Goal: Task Accomplishment & Management: Complete application form

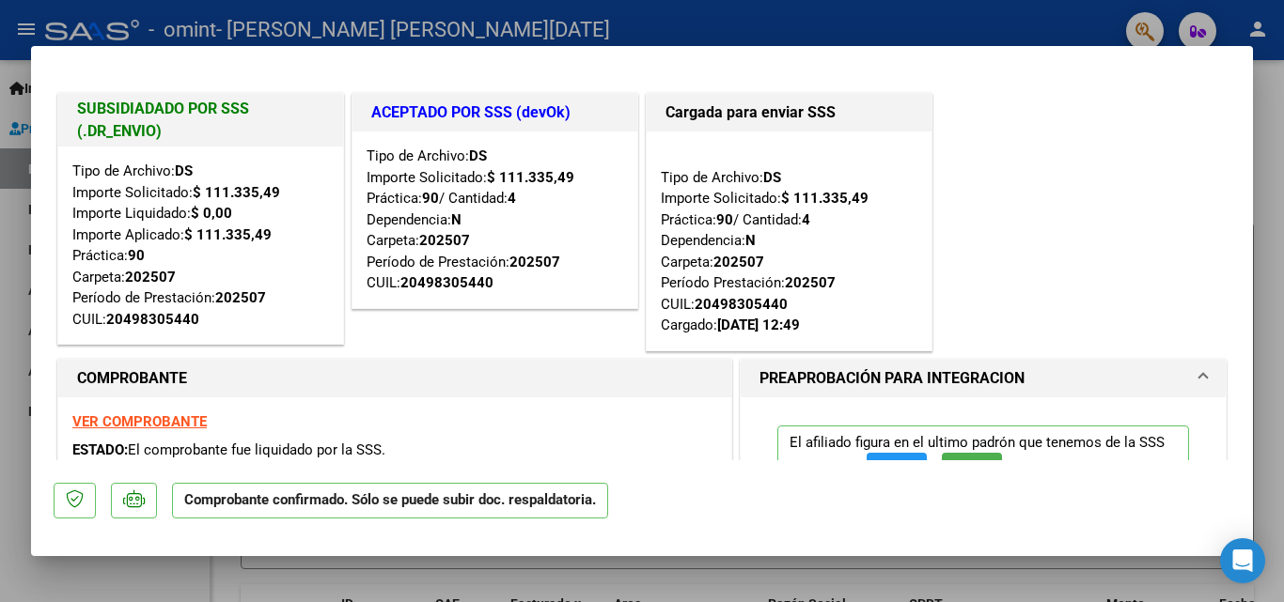
click at [1267, 226] on div at bounding box center [642, 301] width 1284 height 602
type input "$ 0,00"
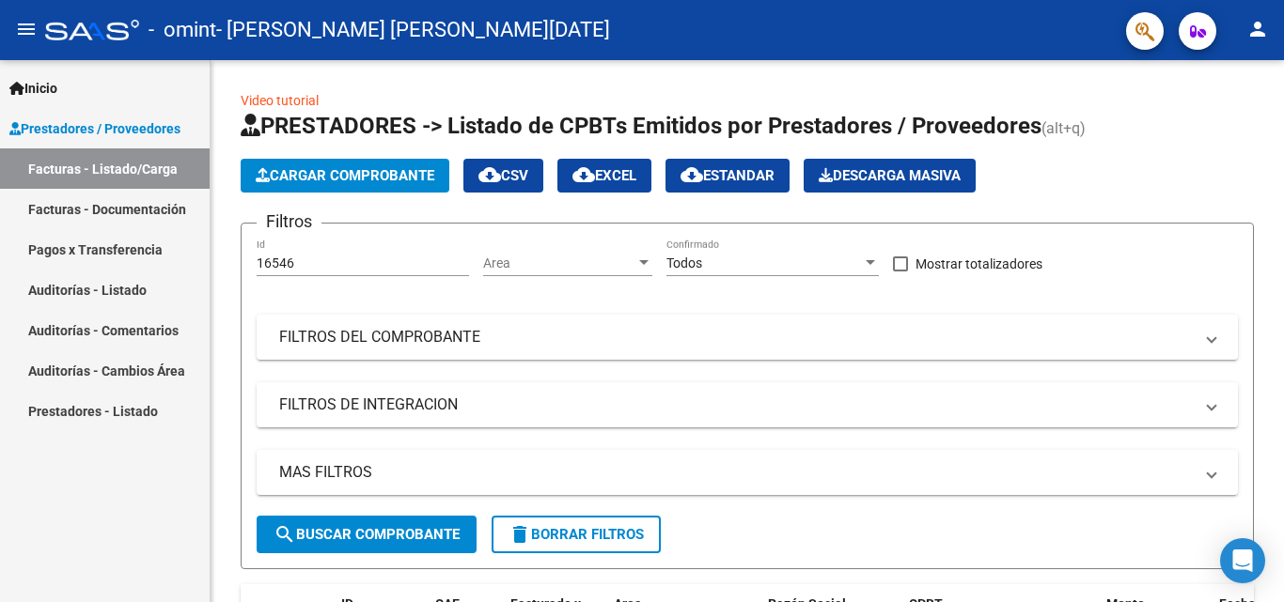
click at [170, 242] on link "Pagos x Transferencia" at bounding box center [105, 249] width 210 height 40
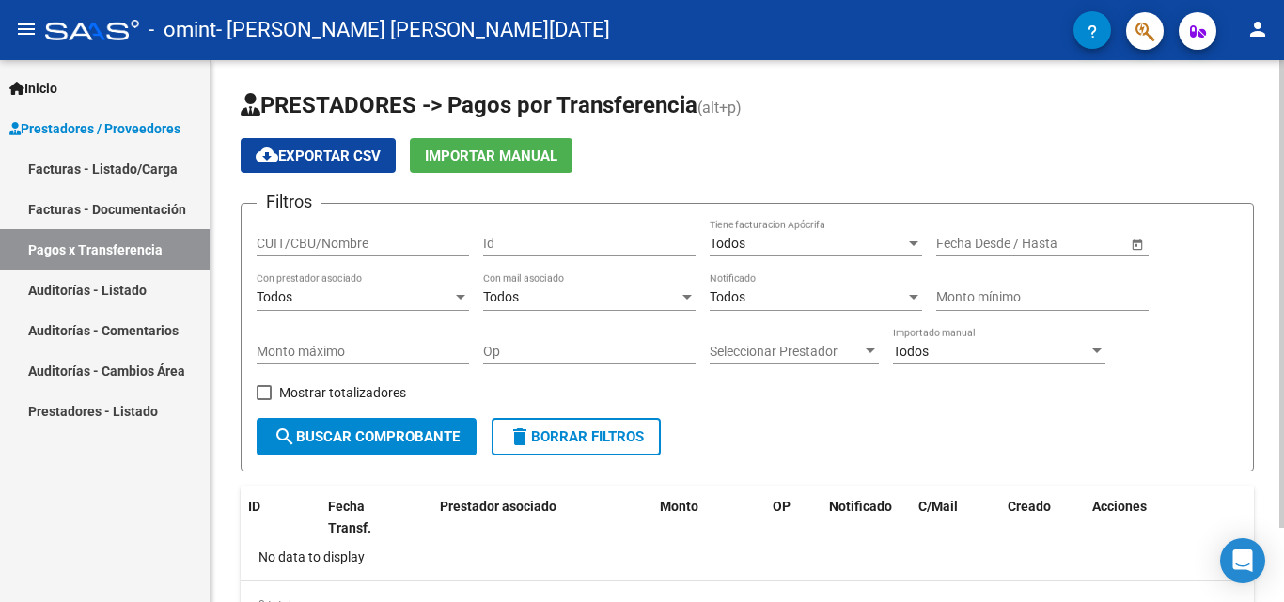
scroll to position [86, 0]
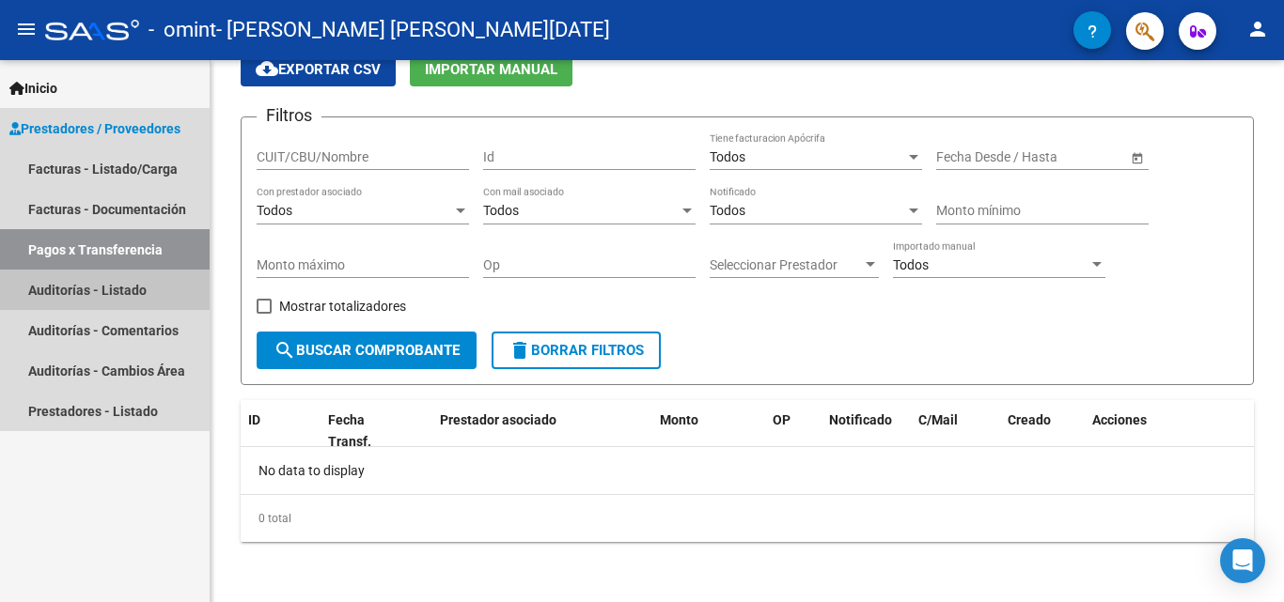
click at [160, 291] on link "Auditorías - Listado" at bounding box center [105, 290] width 210 height 40
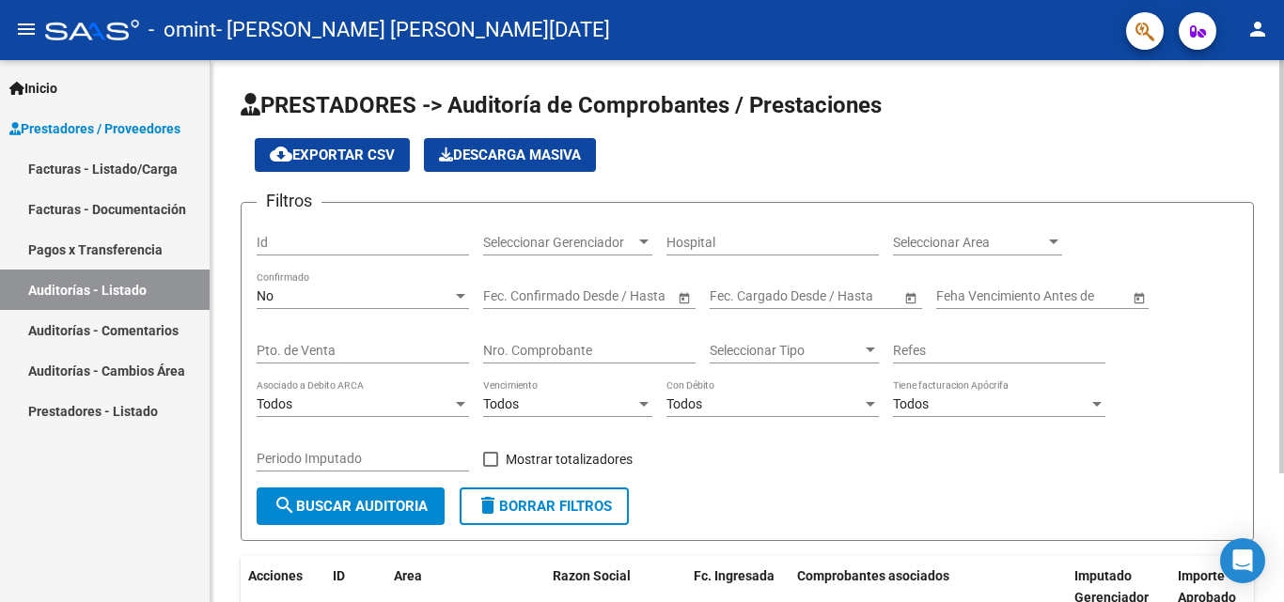
scroll to position [169, 0]
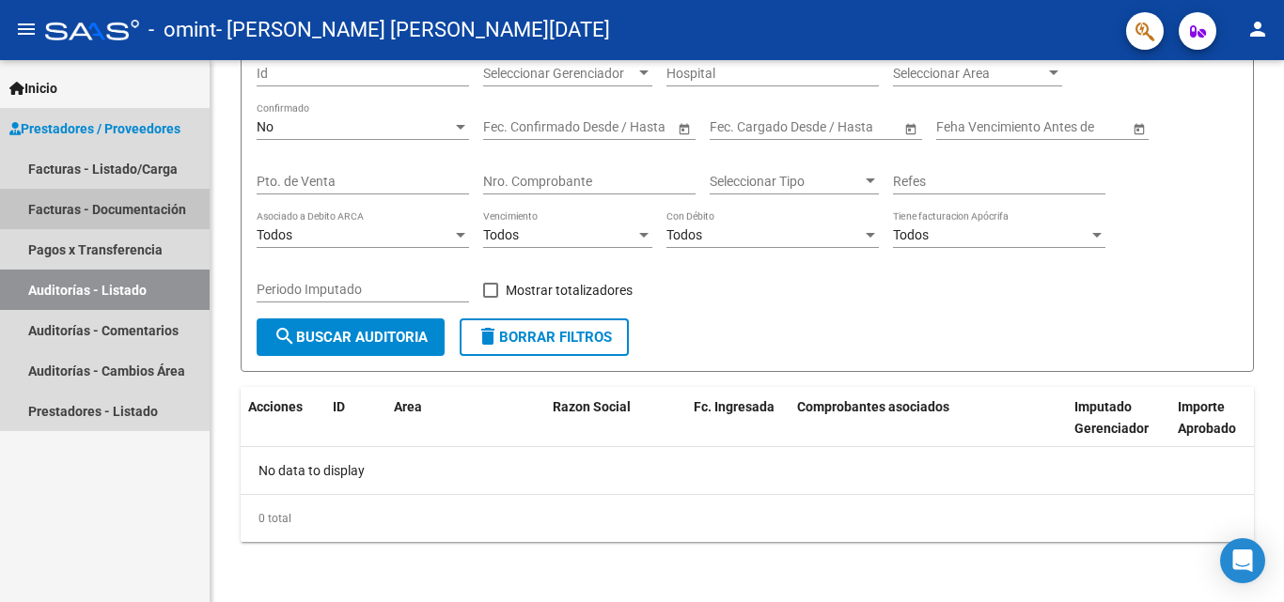
click at [109, 213] on link "Facturas - Documentación" at bounding box center [105, 209] width 210 height 40
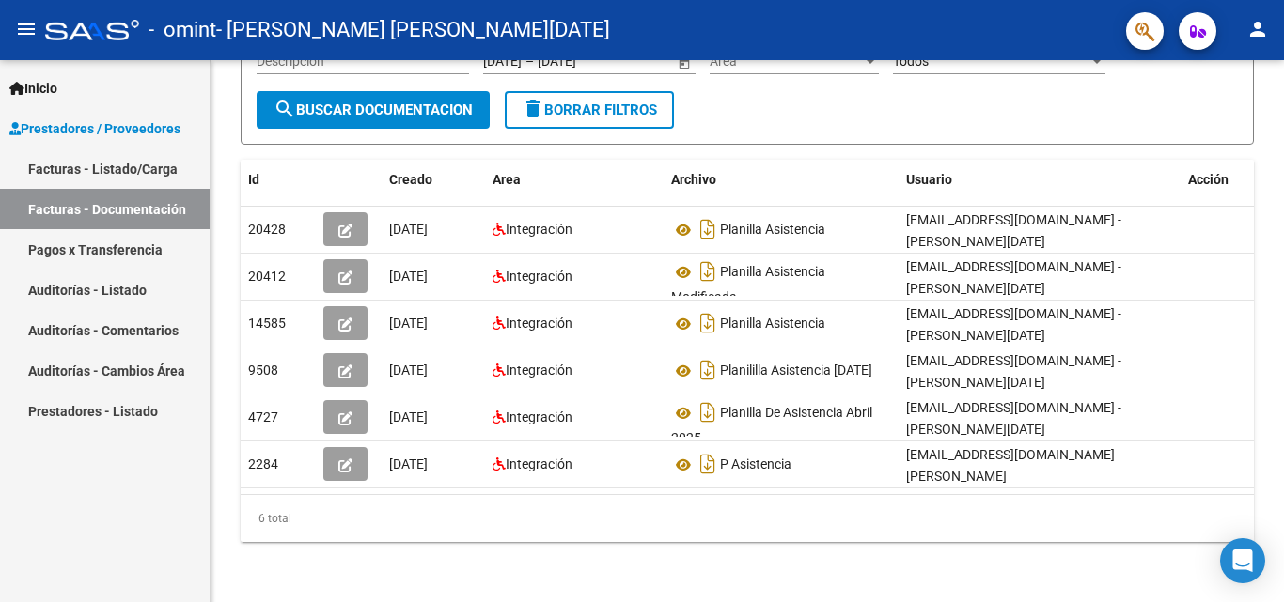
click at [162, 164] on link "Facturas - Listado/Carga" at bounding box center [105, 168] width 210 height 40
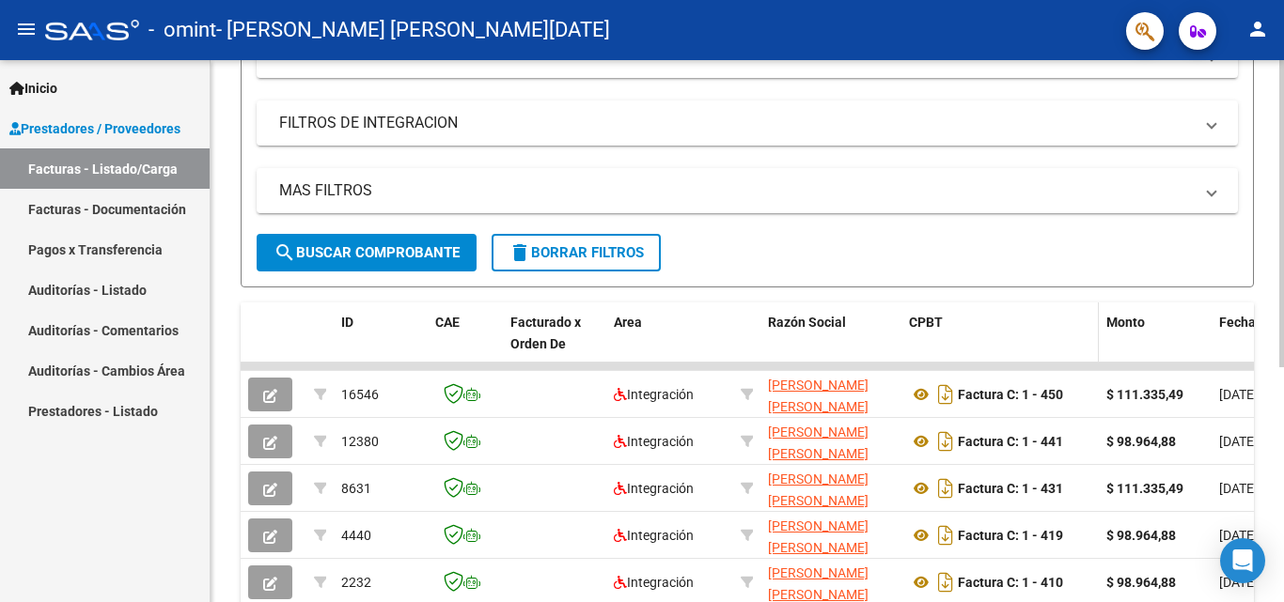
scroll to position [376, 0]
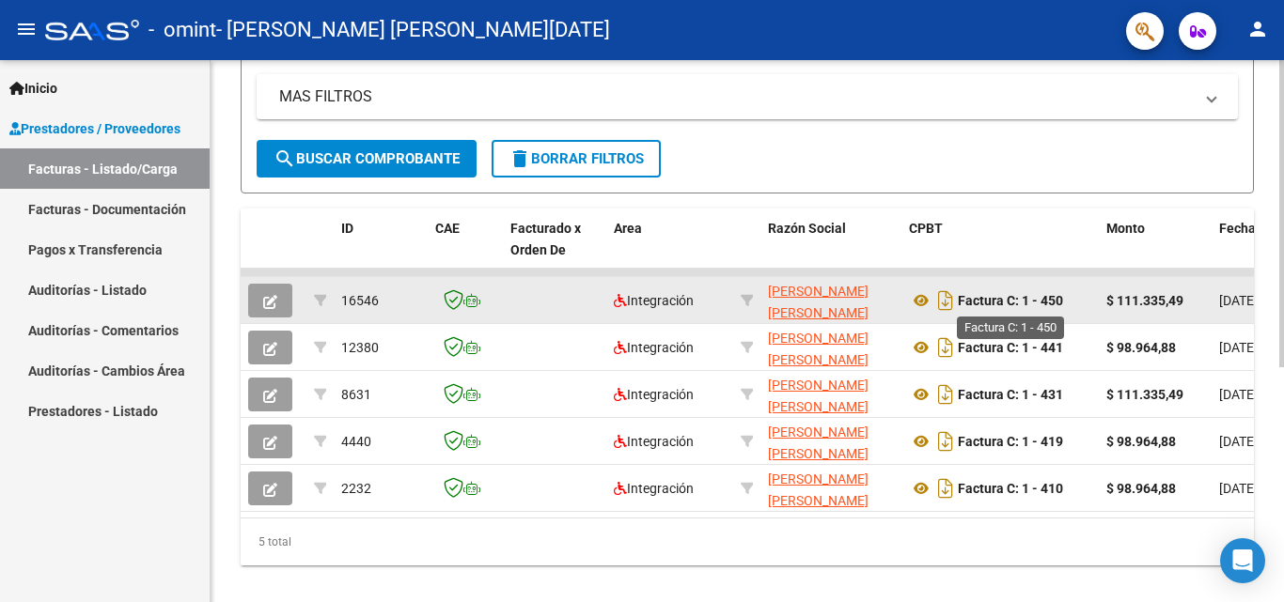
click at [1001, 307] on strong "Factura C: 1 - 450" at bounding box center [1010, 300] width 105 height 15
click at [919, 297] on icon at bounding box center [921, 300] width 24 height 23
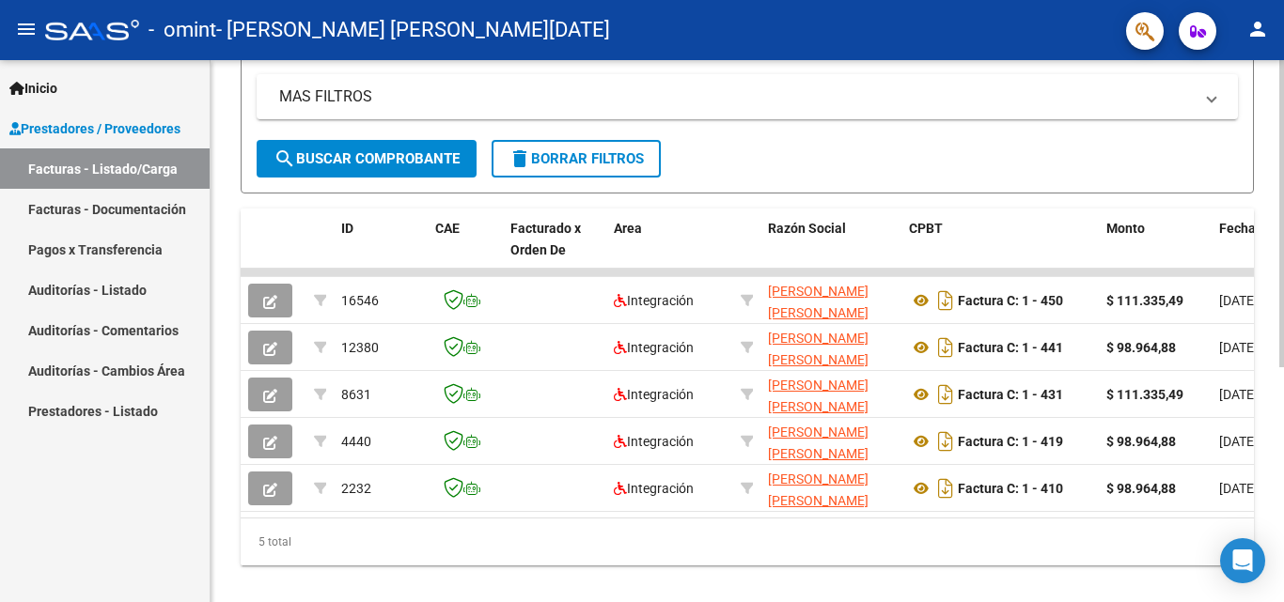
scroll to position [0, 0]
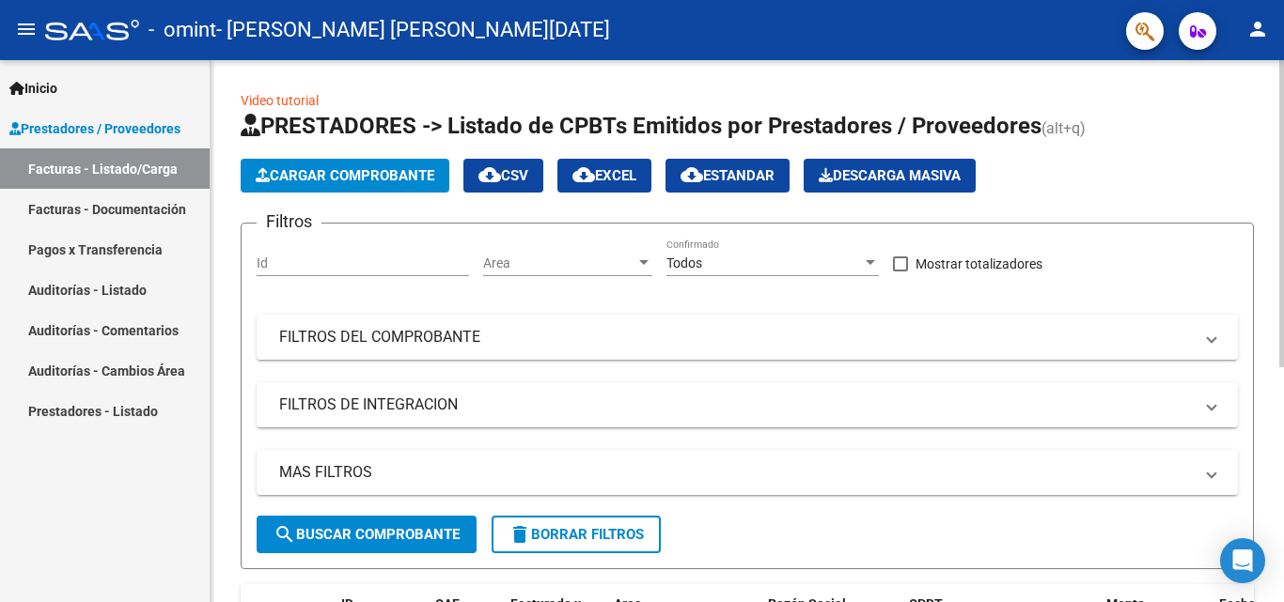
click at [367, 203] on app-list-header "PRESTADORES -> Listado de CPBTs Emitidos por Prestadores / Proveedores (alt+q) …" at bounding box center [747, 340] width 1013 height 459
click at [376, 179] on span "Cargar Comprobante" at bounding box center [345, 175] width 179 height 17
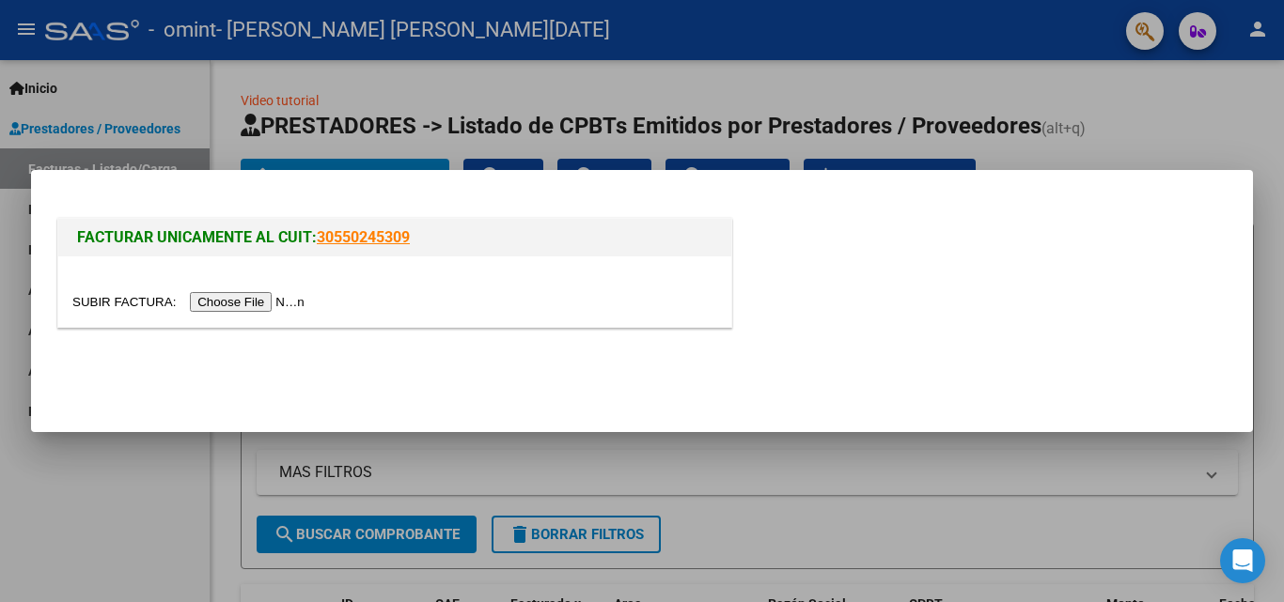
click at [236, 301] on input "file" at bounding box center [191, 302] width 238 height 20
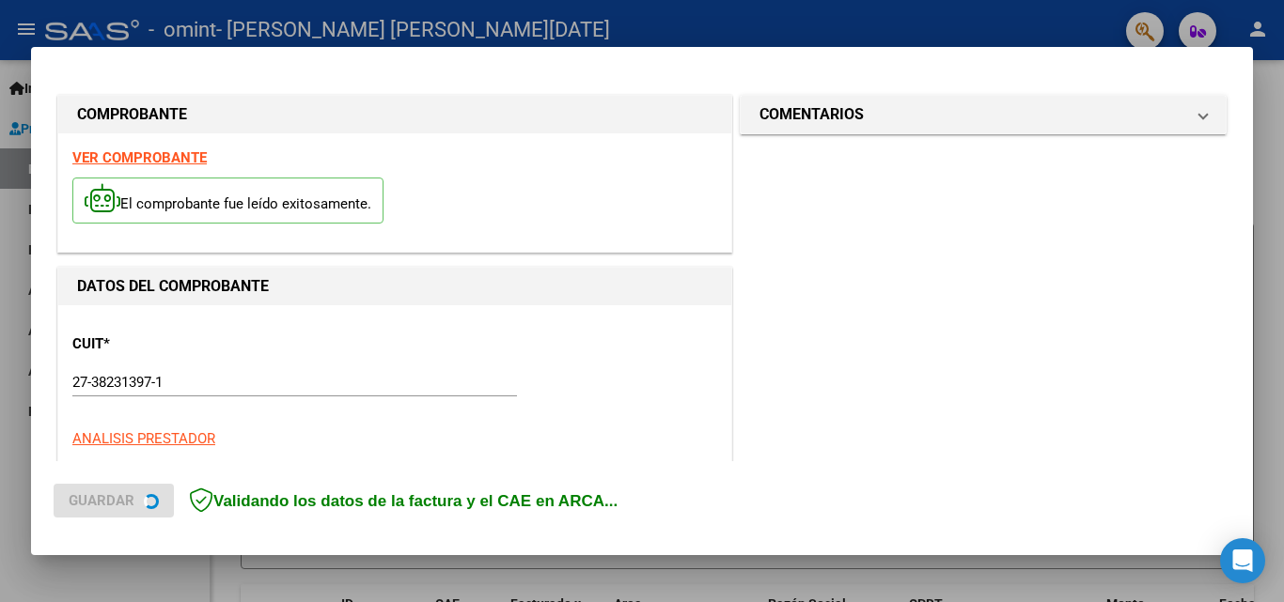
scroll to position [459, 0]
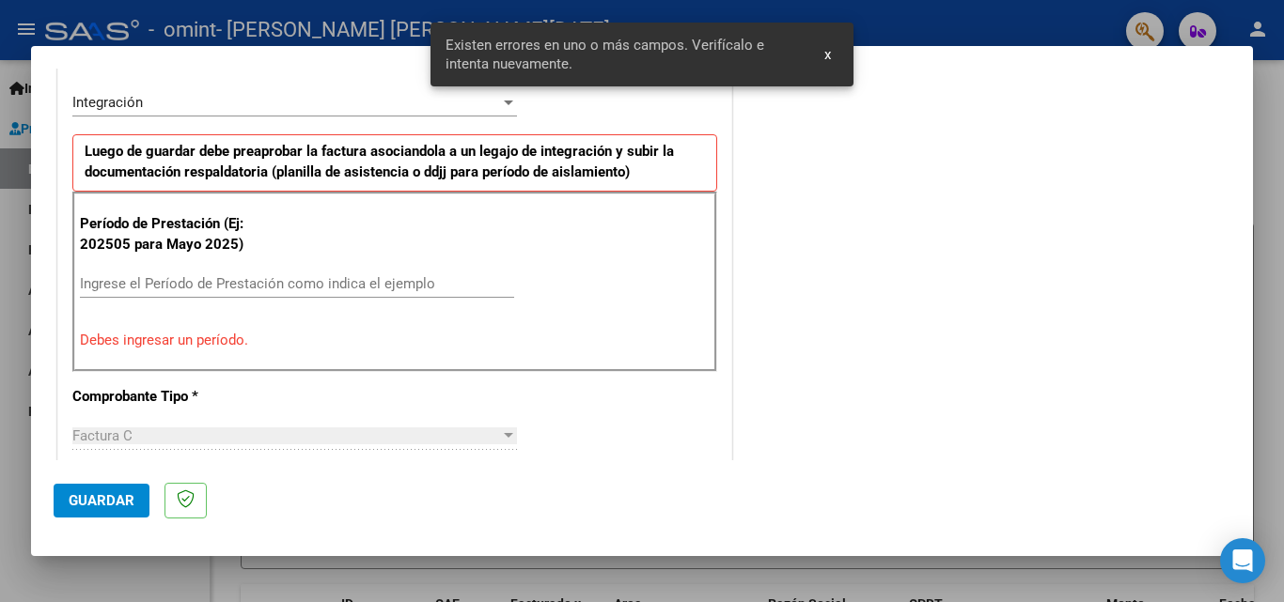
click at [239, 282] on input "Ingrese el Período de Prestación como indica el ejemplo" at bounding box center [297, 283] width 434 height 17
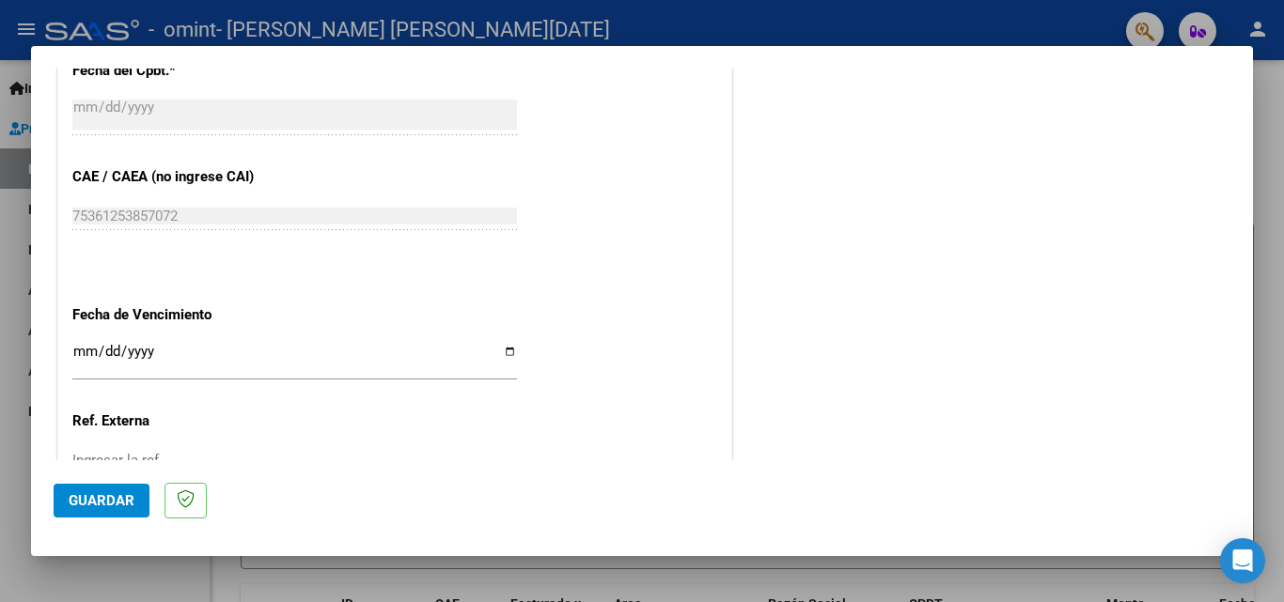
scroll to position [1210, 0]
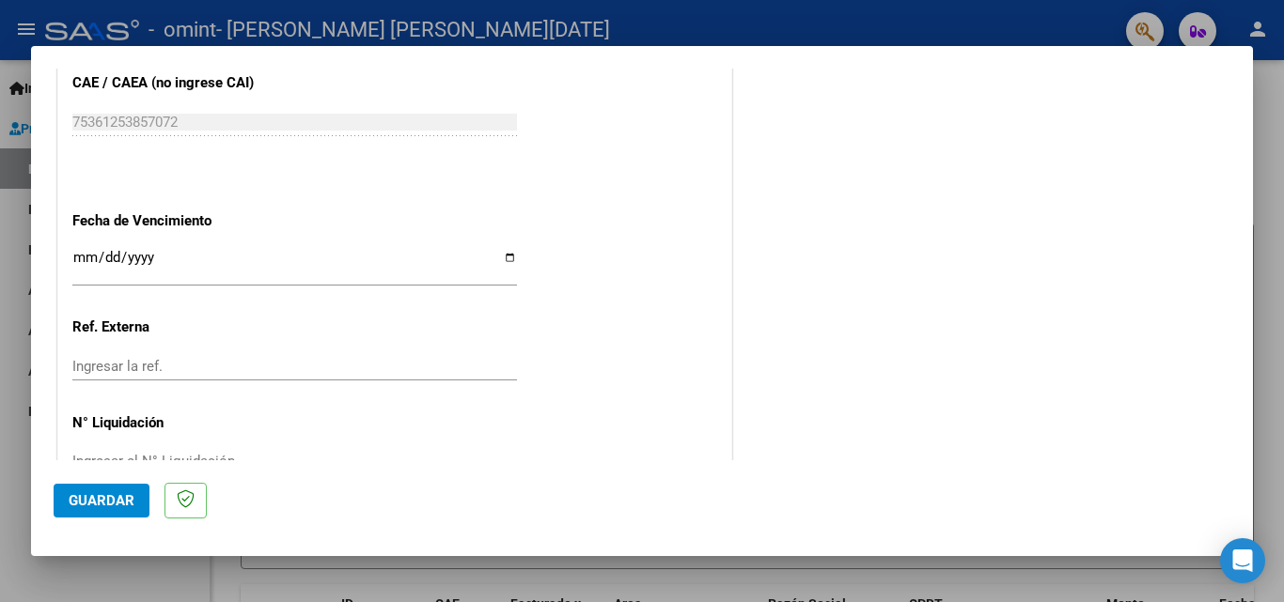
type input "202508"
click at [198, 260] on input "Ingresar la fecha" at bounding box center [294, 265] width 445 height 30
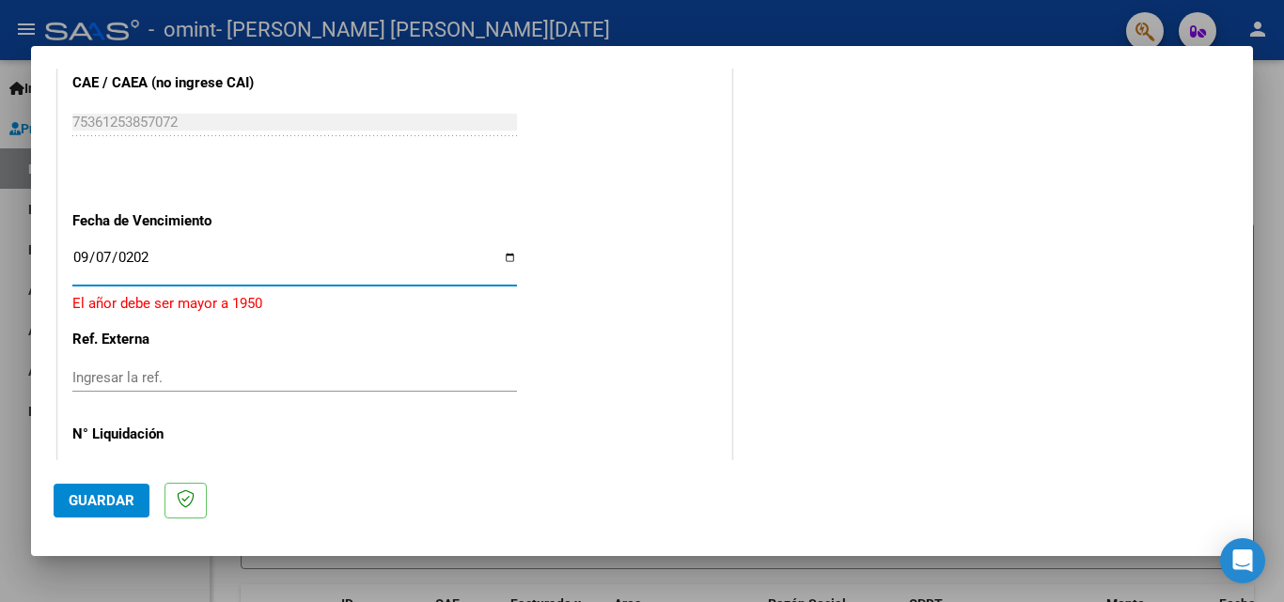
type input "[DATE]"
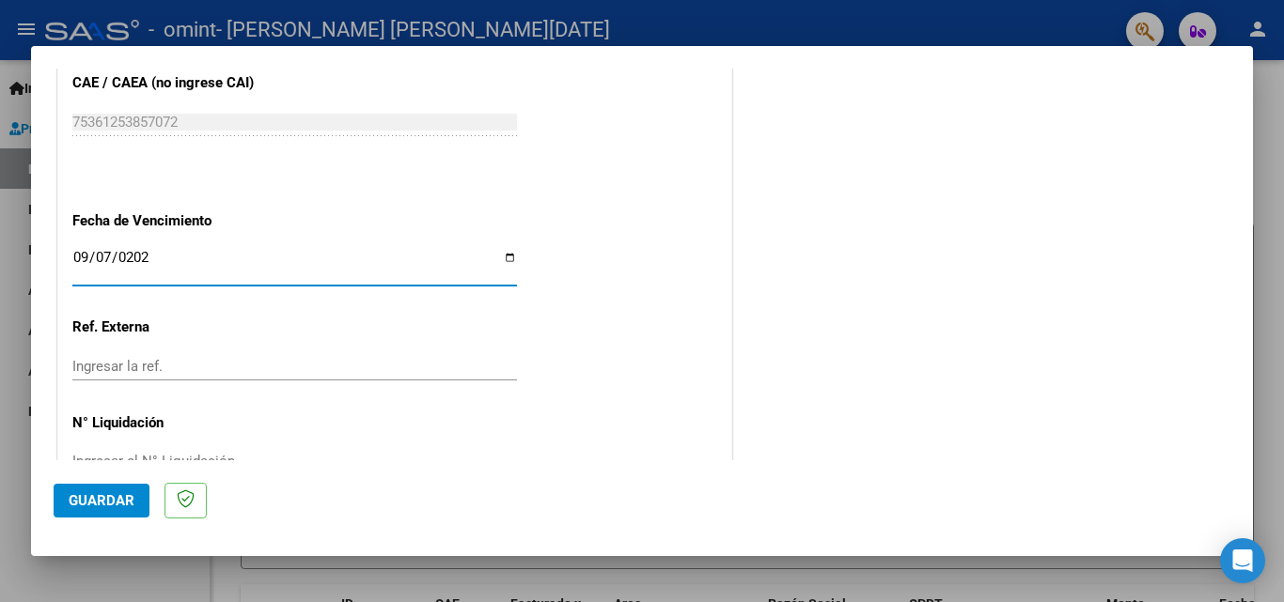
scroll to position [1262, 0]
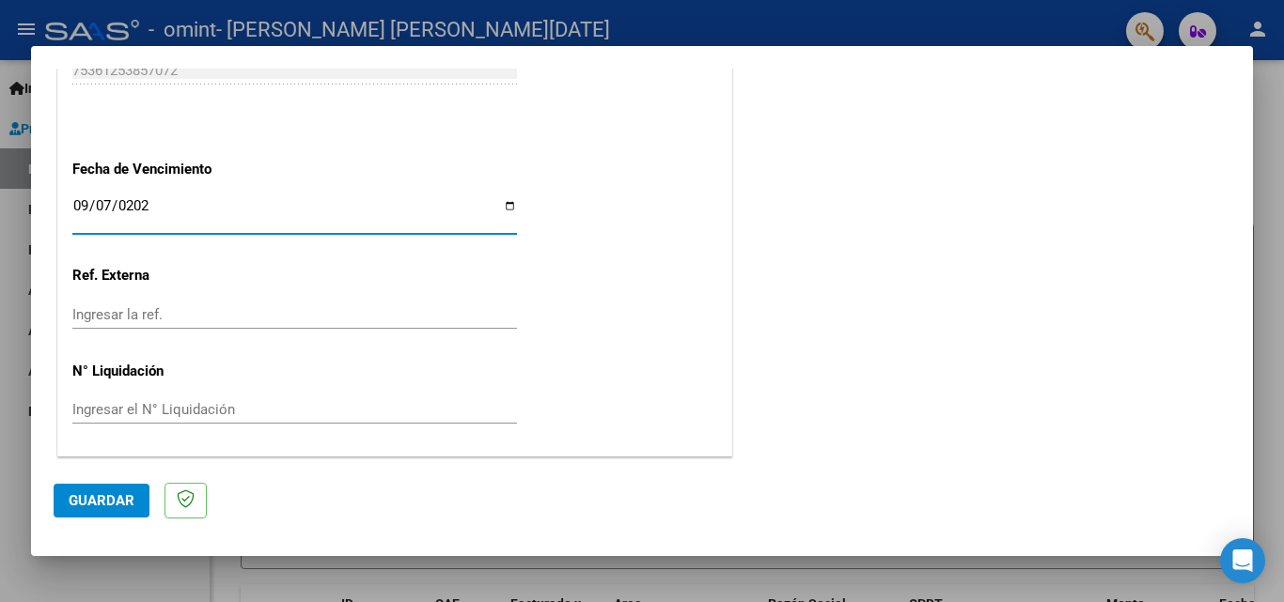
click at [107, 507] on span "Guardar" at bounding box center [102, 500] width 66 height 17
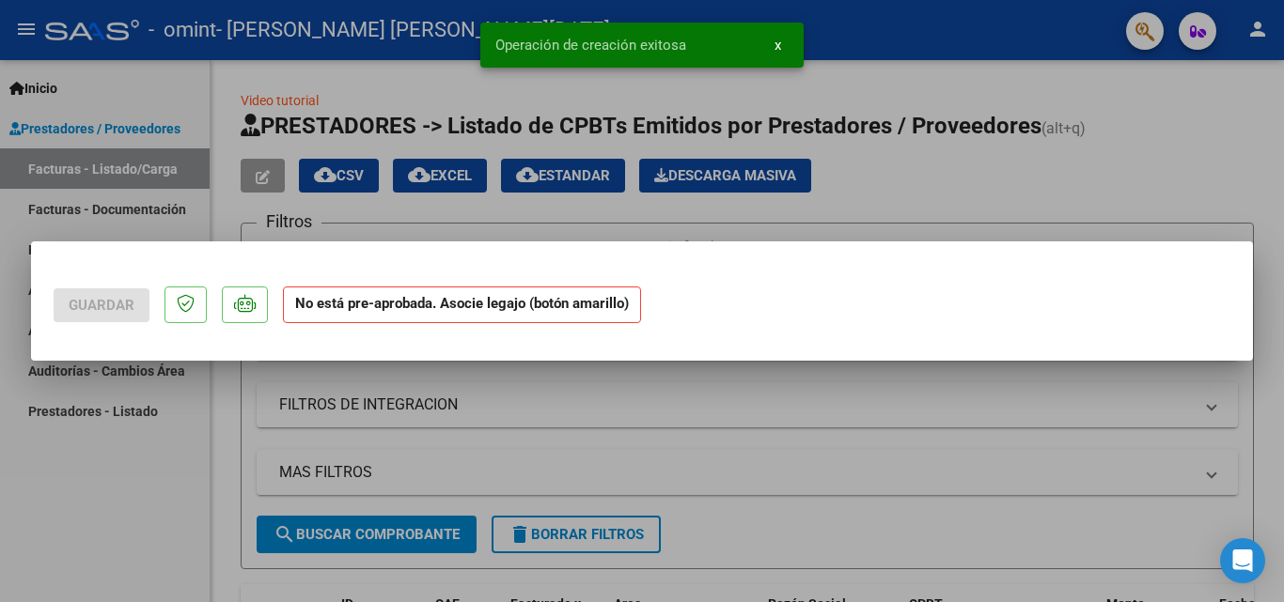
scroll to position [0, 0]
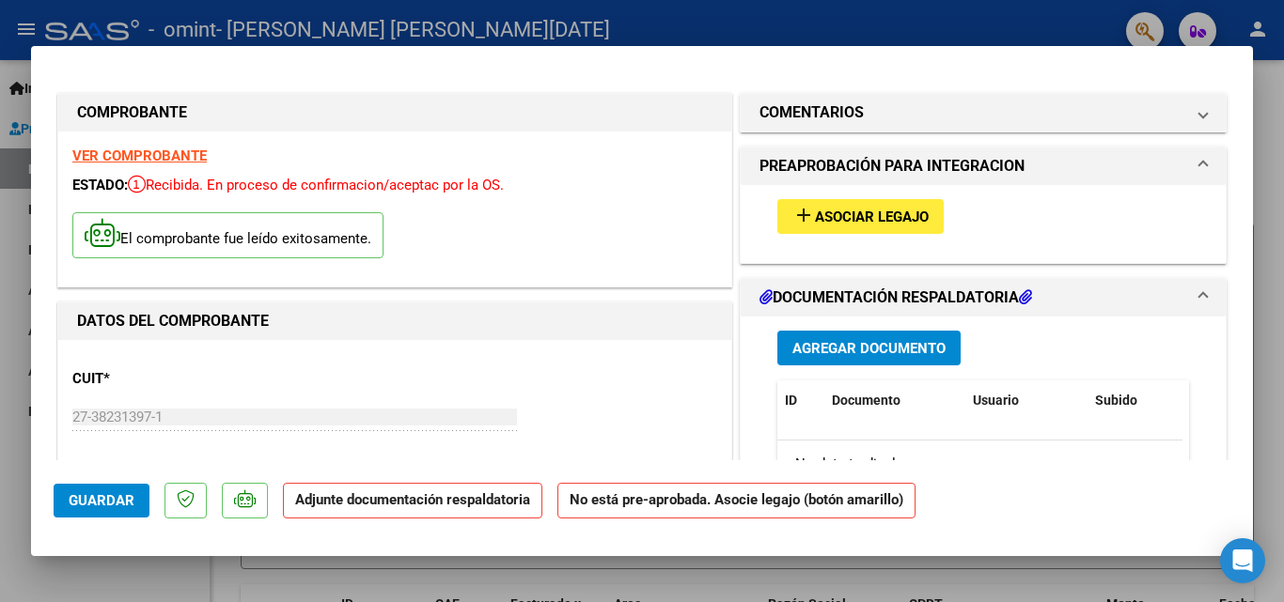
click at [899, 217] on span "Asociar Legajo" at bounding box center [872, 217] width 114 height 17
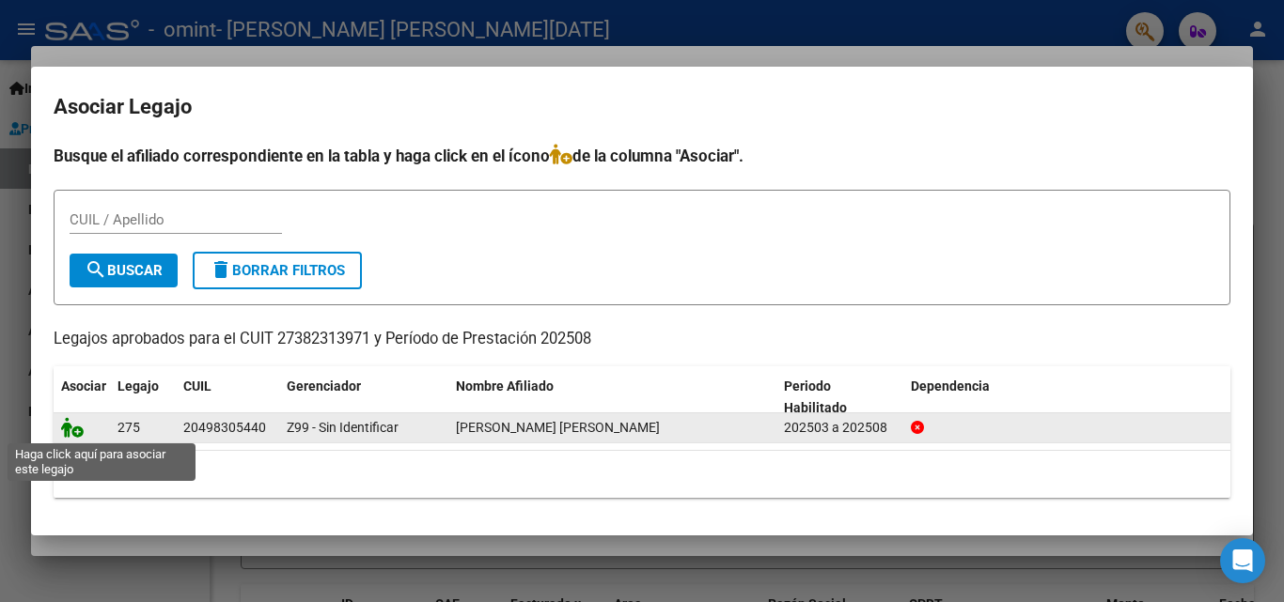
click at [78, 429] on icon at bounding box center [72, 427] width 23 height 21
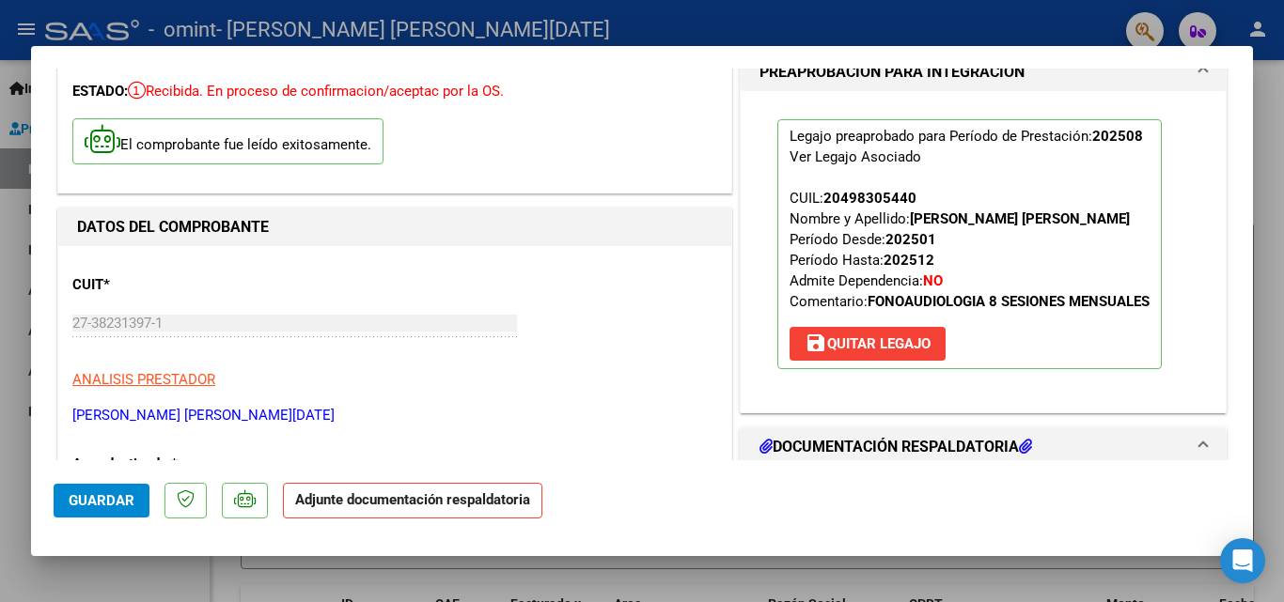
scroll to position [188, 0]
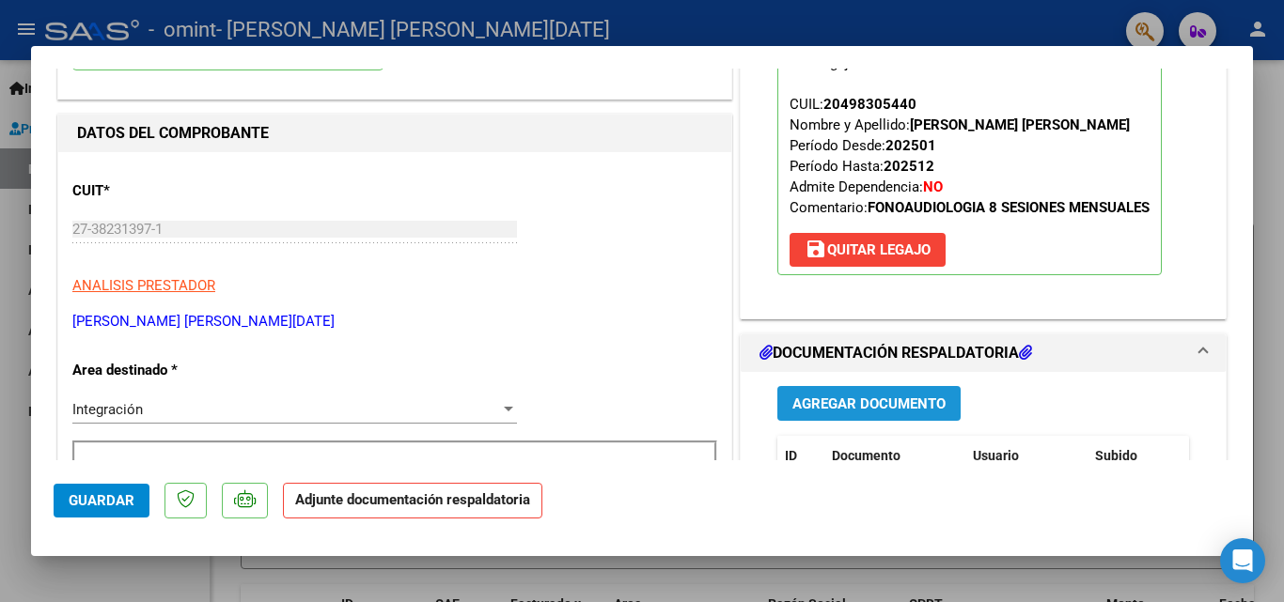
click at [890, 402] on span "Agregar Documento" at bounding box center [868, 404] width 153 height 17
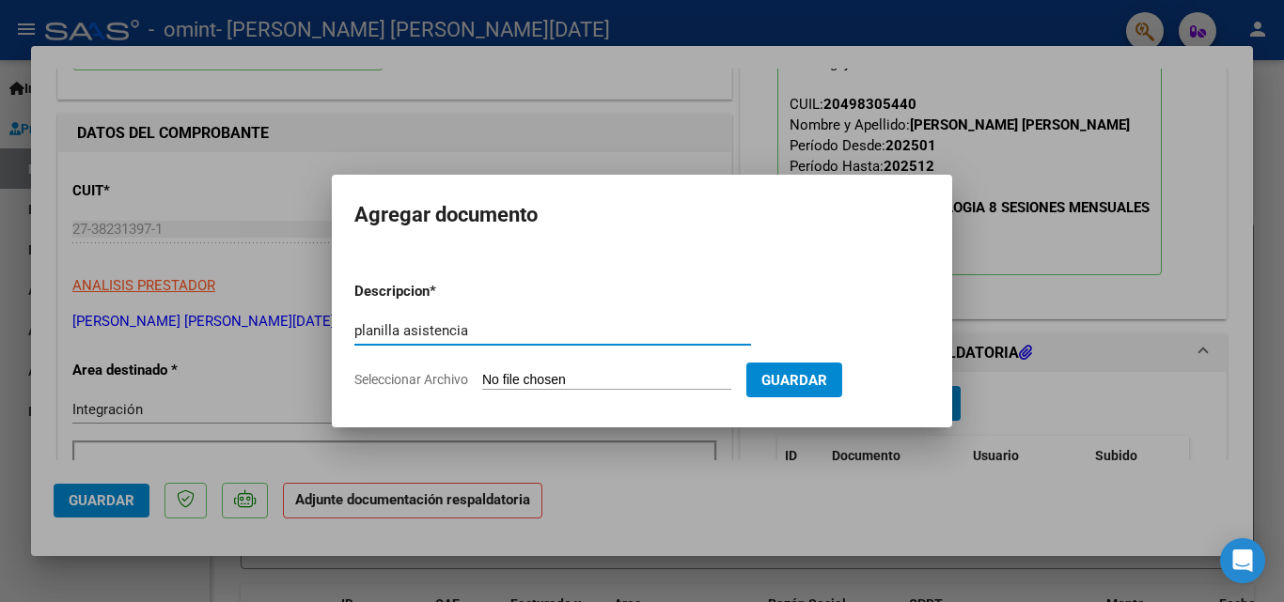
type input "planilla asistencia"
click at [617, 376] on input "Seleccionar Archivo" at bounding box center [606, 381] width 249 height 18
type input "C:\fakepath\[PERSON_NAME][DATE].pdf"
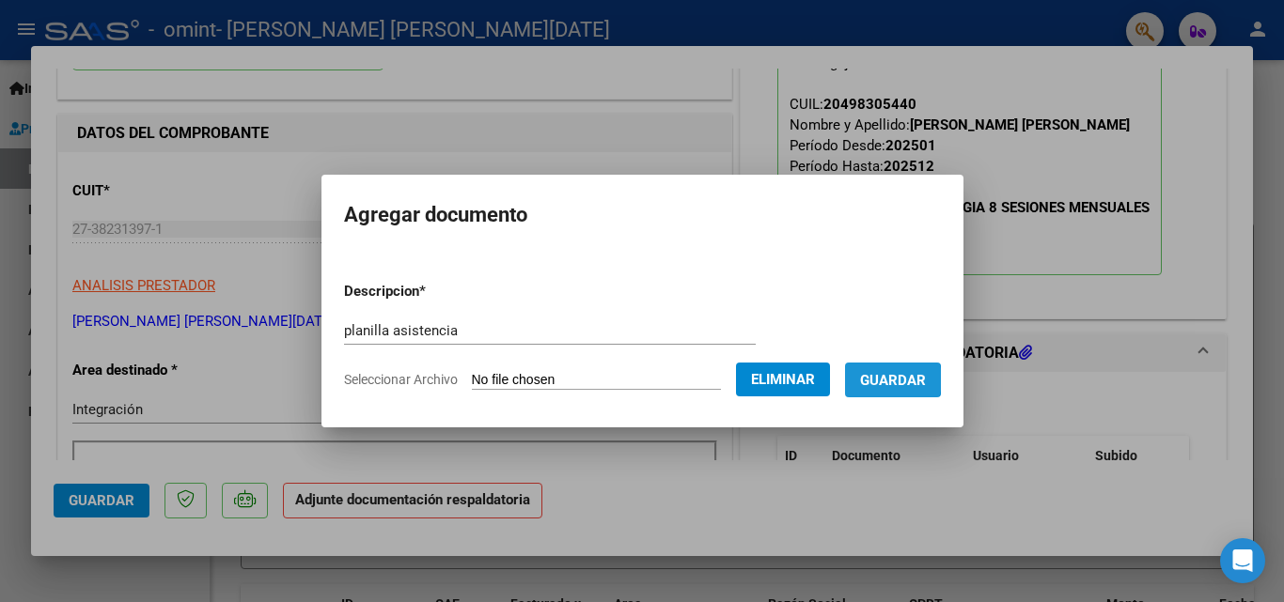
click at [908, 380] on span "Guardar" at bounding box center [893, 380] width 66 height 17
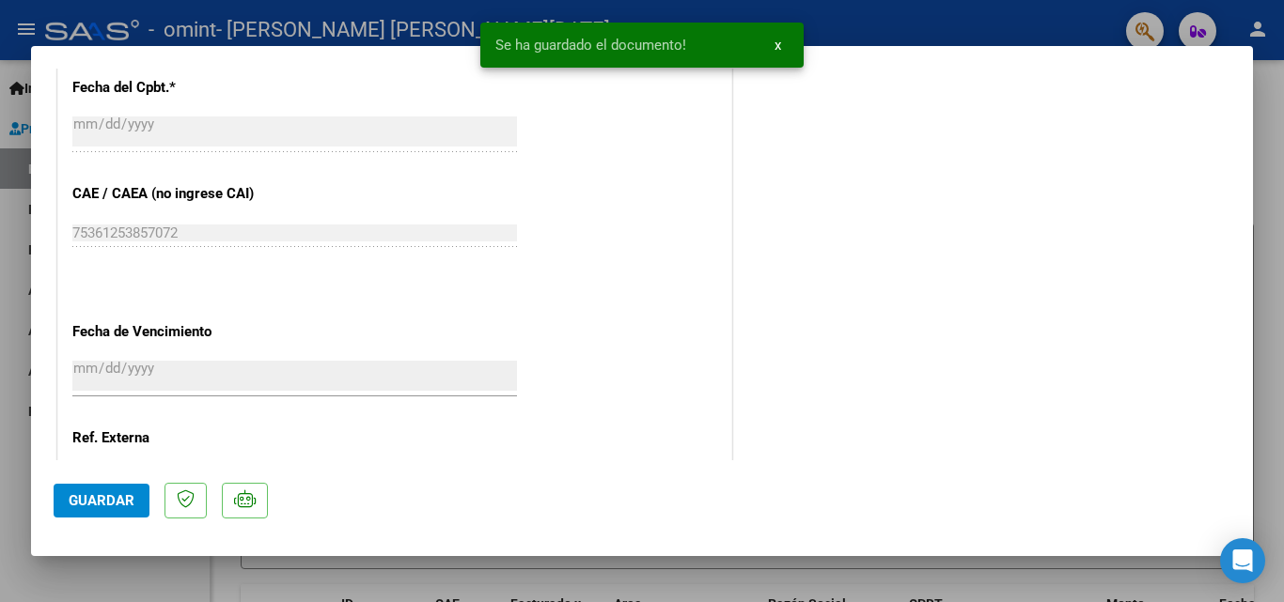
scroll to position [1290, 0]
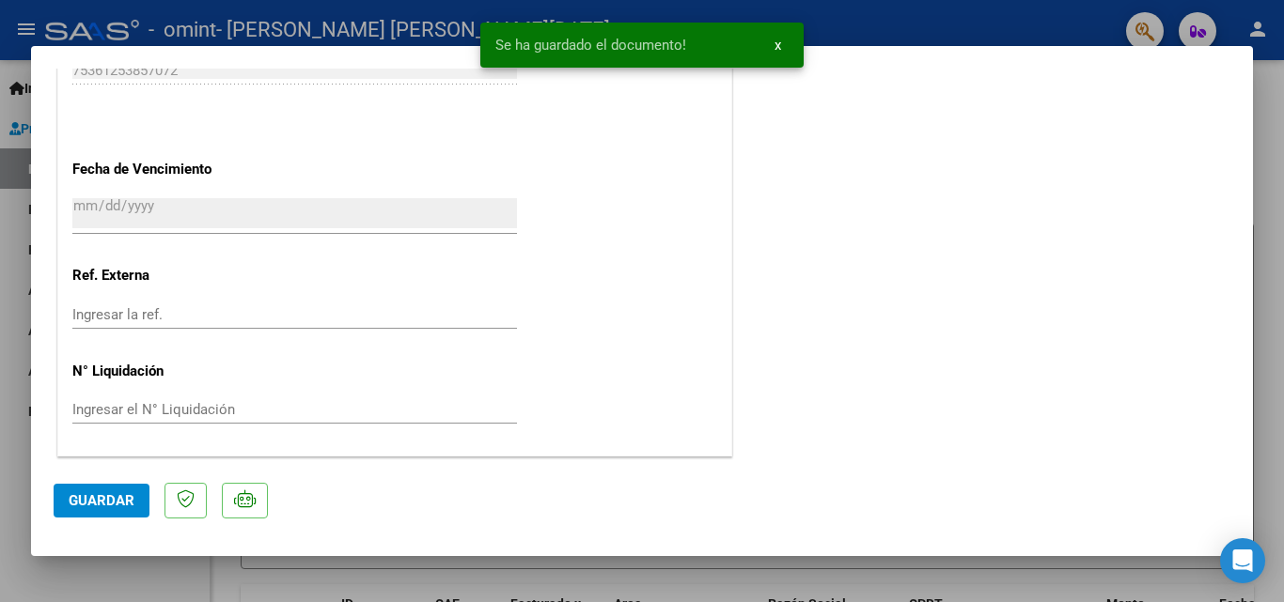
click at [86, 500] on span "Guardar" at bounding box center [102, 500] width 66 height 17
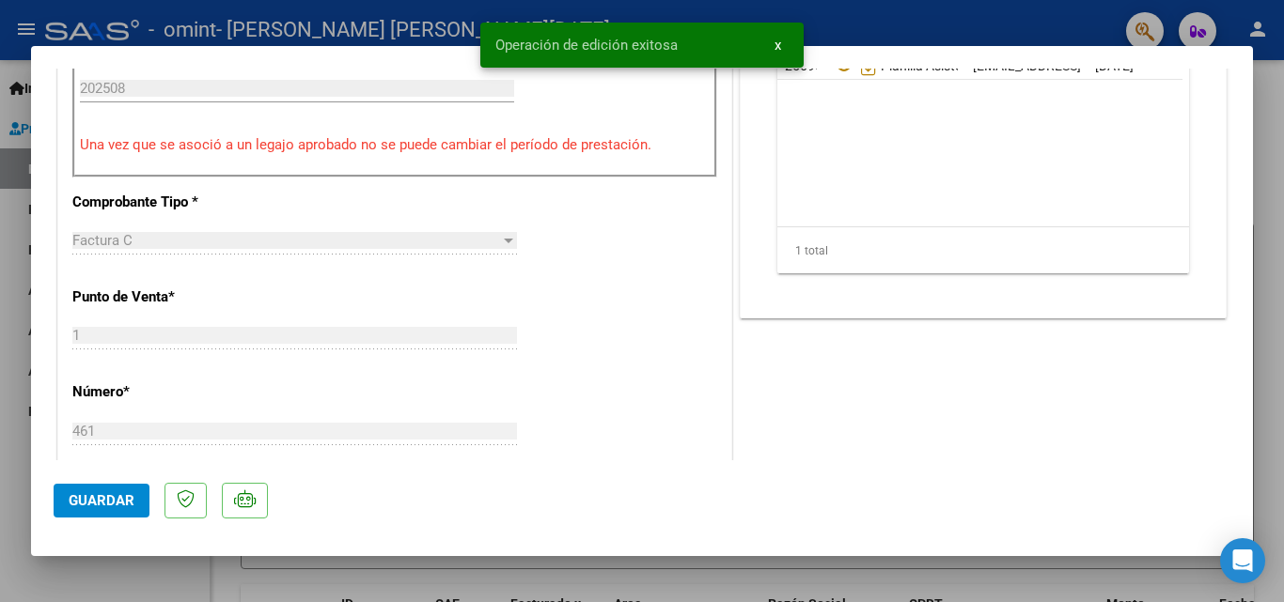
scroll to position [69, 0]
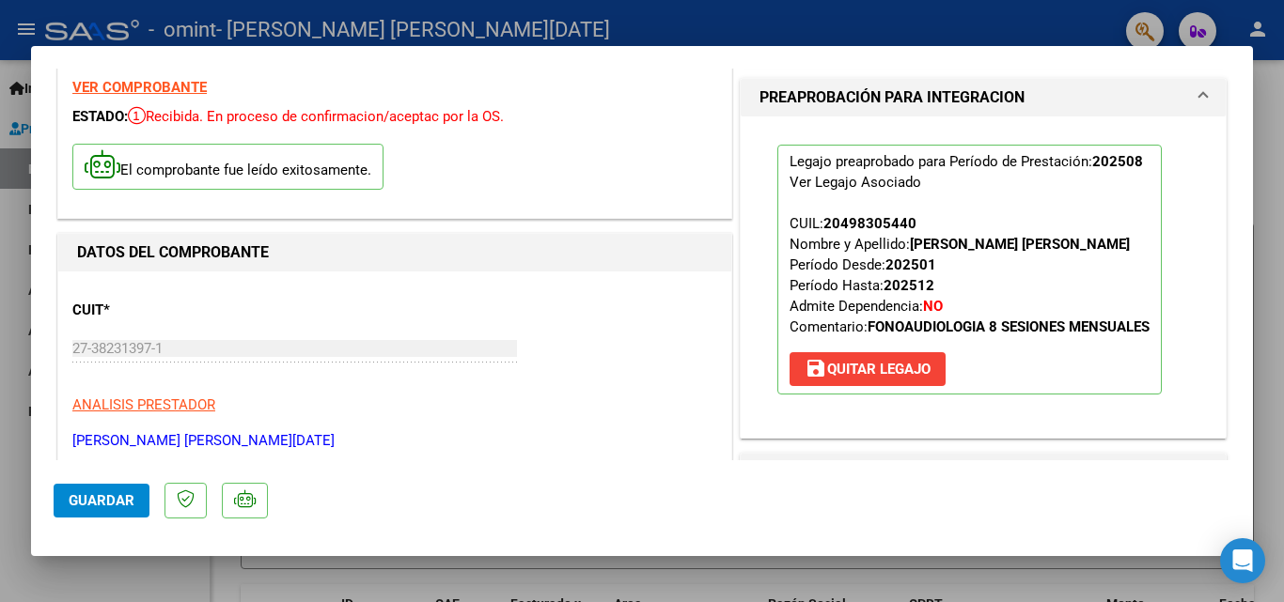
click at [6, 332] on div at bounding box center [642, 301] width 1284 height 602
type input "$ 0,00"
